Goal: Task Accomplishment & Management: Complete application form

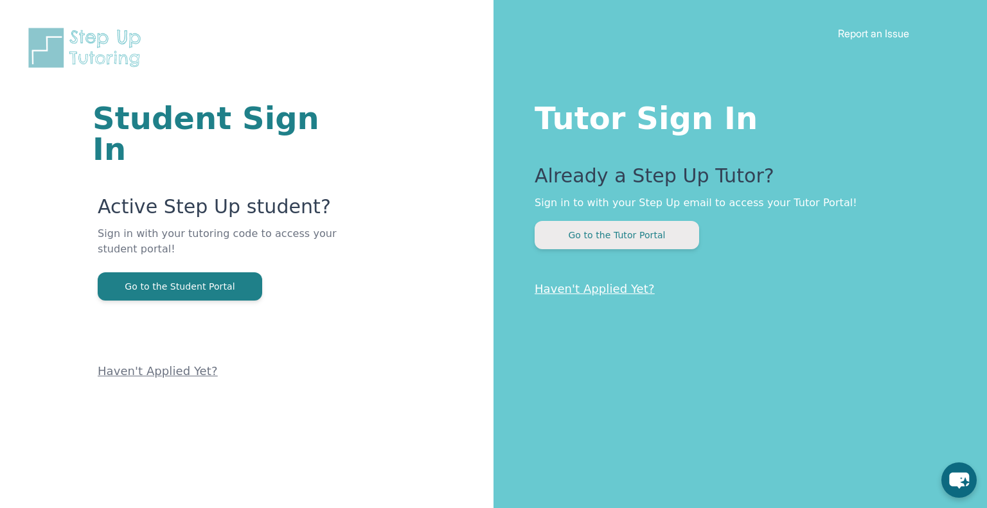
click at [595, 237] on button "Go to the Tutor Portal" at bounding box center [617, 235] width 165 height 28
click at [584, 237] on button "Go to the Tutor Portal" at bounding box center [617, 235] width 165 height 28
click at [629, 221] on button "Go to the Tutor Portal" at bounding box center [617, 235] width 165 height 28
click at [611, 240] on button "Go to the Tutor Portal" at bounding box center [617, 235] width 165 height 28
click at [589, 286] on link "Haven't Applied Yet?" at bounding box center [595, 288] width 120 height 13
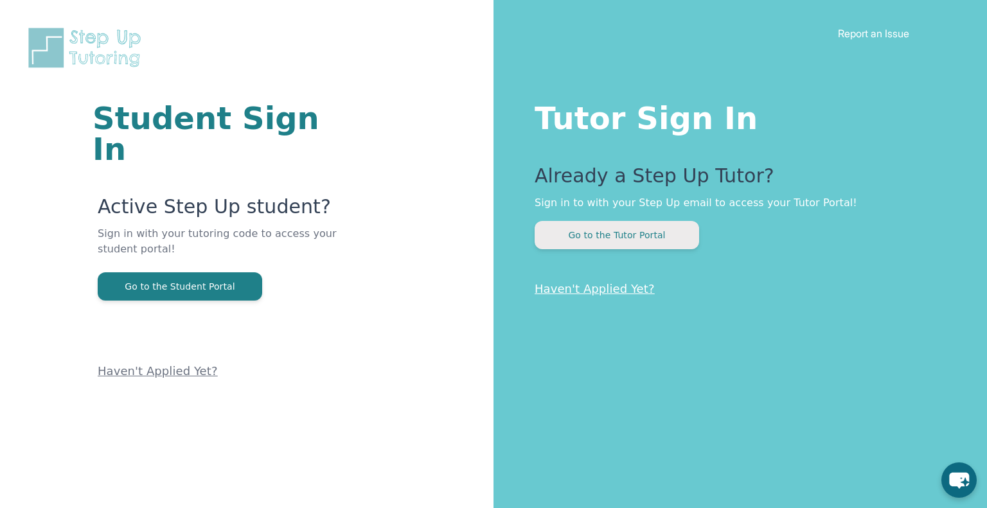
click at [643, 238] on button "Go to the Tutor Portal" at bounding box center [617, 235] width 165 height 28
click at [631, 253] on div "Tutor Sign In Already a Step Up Tutor? Sign in to with your Step Up email to ac…" at bounding box center [741, 254] width 494 height 508
click at [631, 251] on div "Tutor Sign In Already a Step Up Tutor? Sign in to with your Step Up email to ac…" at bounding box center [741, 254] width 494 height 508
click at [623, 235] on button "Go to the Tutor Portal" at bounding box center [617, 235] width 165 height 28
click at [608, 235] on button "Go to the Tutor Portal" at bounding box center [617, 235] width 165 height 28
